Goal: Check status: Check status

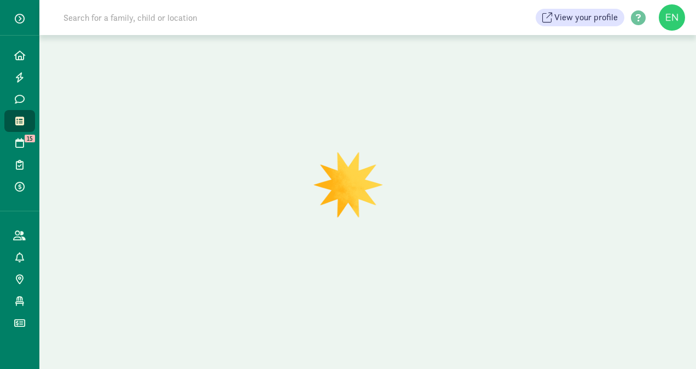
click at [174, 22] on input at bounding box center [210, 18] width 307 height 22
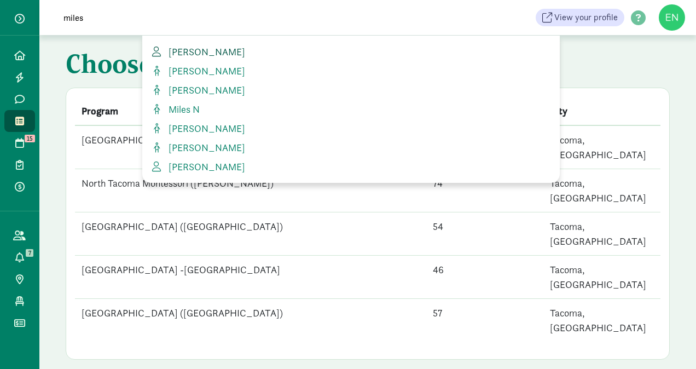
type input "miles"
click at [214, 51] on span "[PERSON_NAME]" at bounding box center [204, 51] width 81 height 13
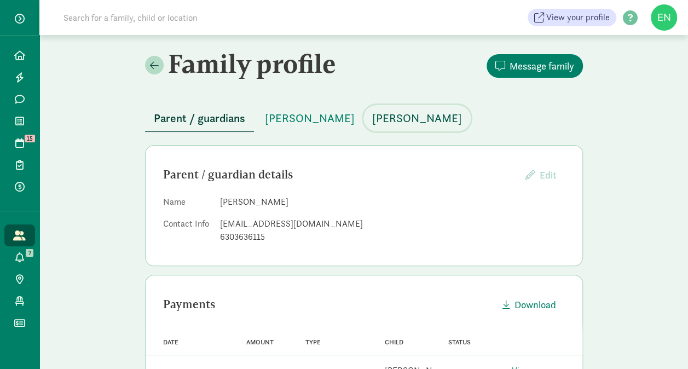
click at [372, 123] on span "[PERSON_NAME]" at bounding box center [417, 118] width 90 height 18
